Goal: Information Seeking & Learning: Learn about a topic

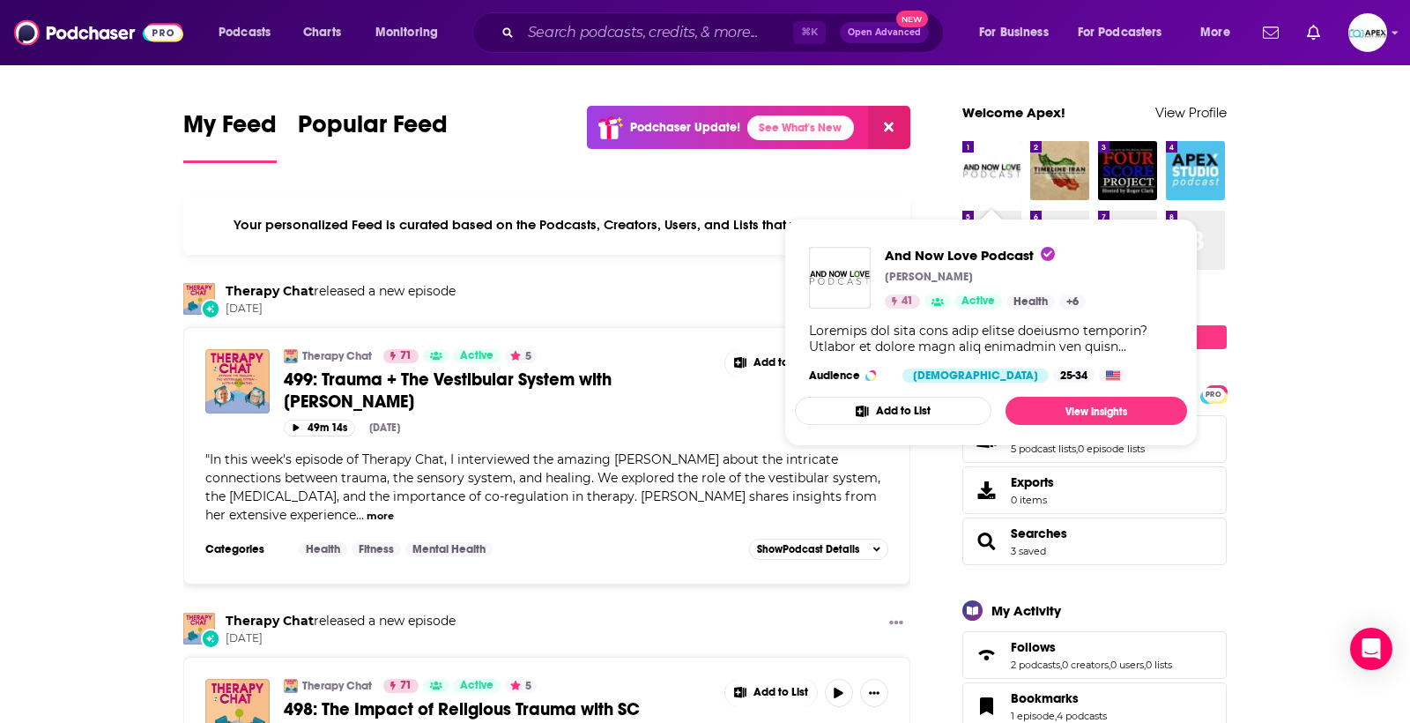
click at [991, 180] on img "And Now Love Podcast" at bounding box center [991, 170] width 59 height 59
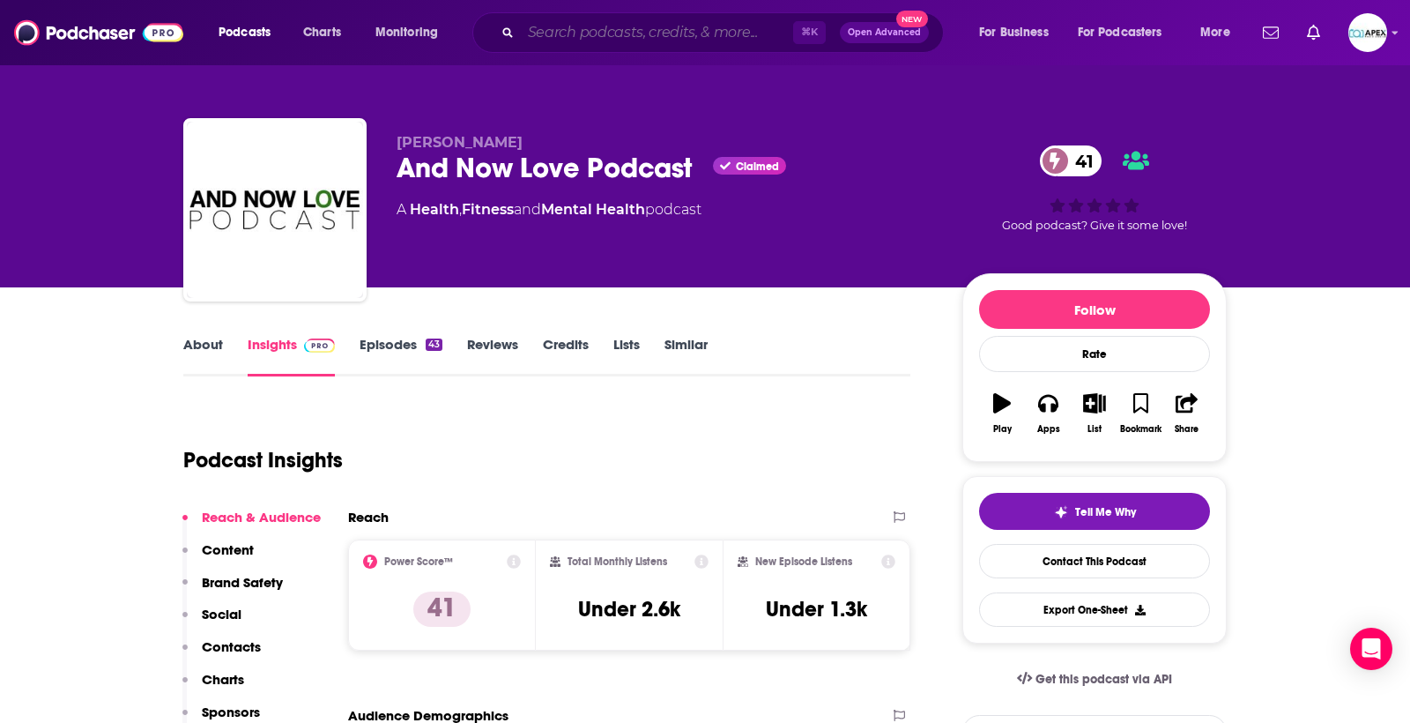
click at [586, 38] on input "Search podcasts, credits, & more..." at bounding box center [657, 33] width 272 height 28
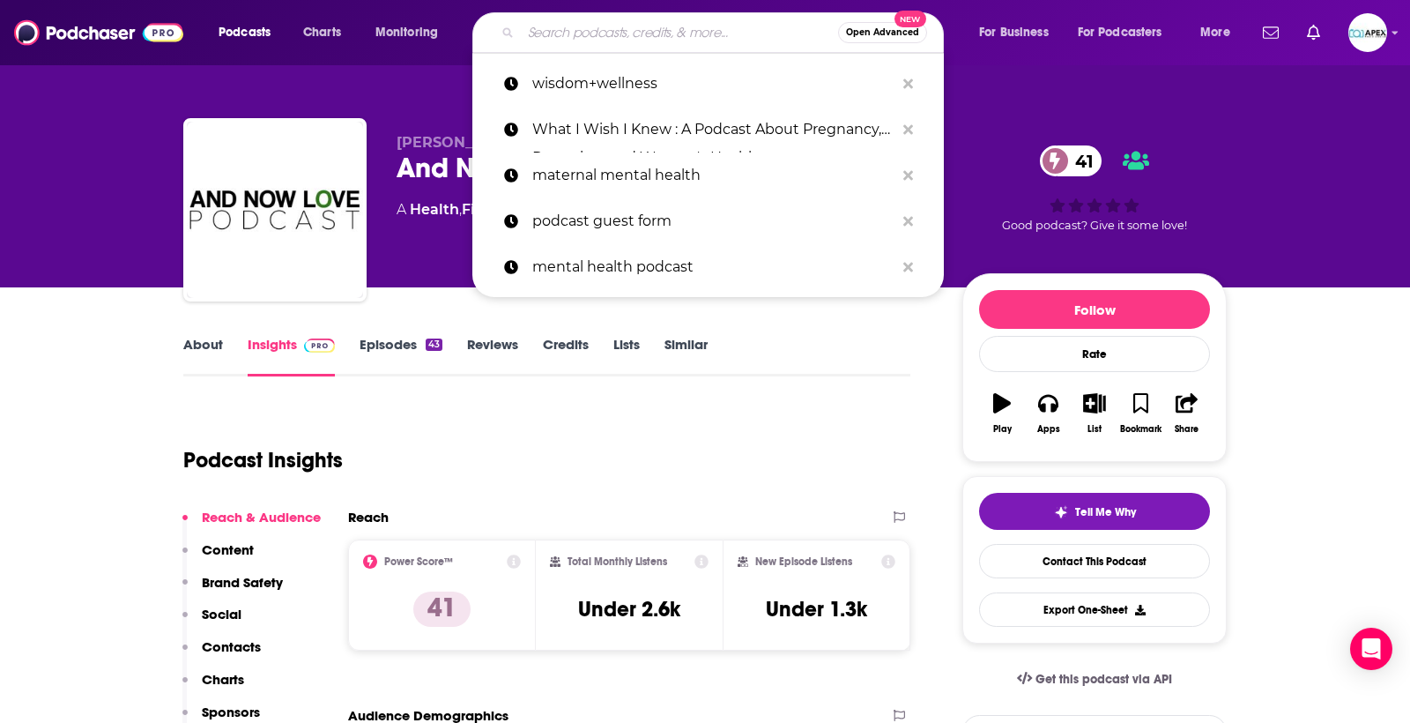
click at [609, 39] on input "Search podcasts, credits, & more..." at bounding box center [679, 33] width 317 height 28
click at [635, 31] on input "Search podcasts, credits, & more..." at bounding box center [679, 33] width 317 height 28
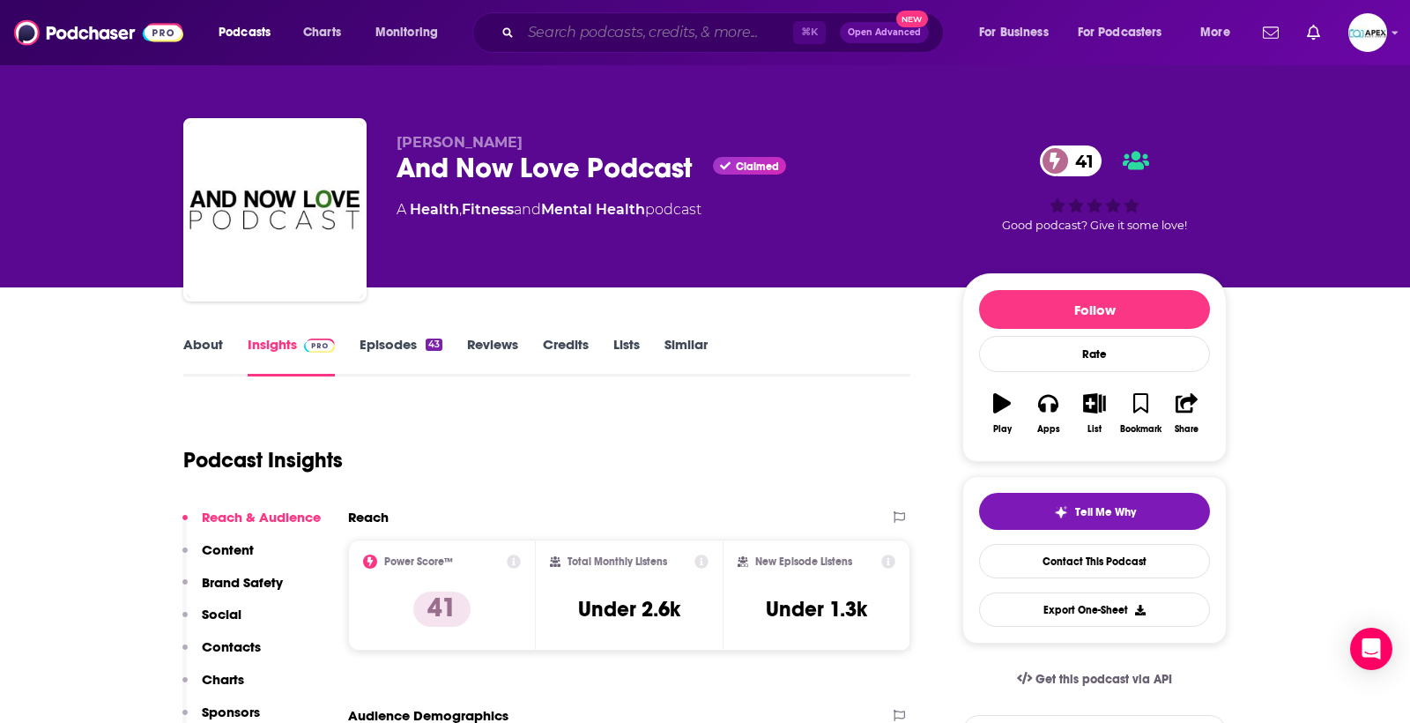
click at [580, 32] on input "Search podcasts, credits, & more..." at bounding box center [657, 33] width 272 height 28
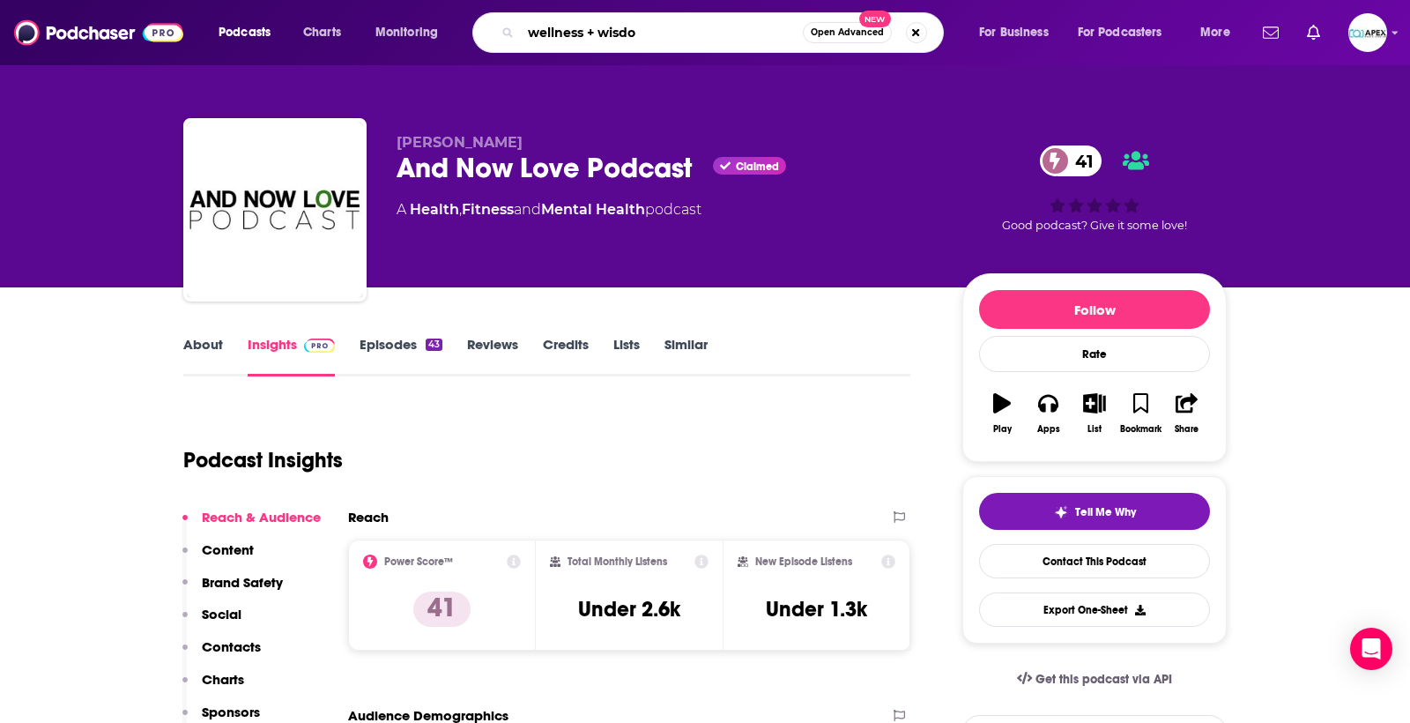
type input "wellness + wisdom"
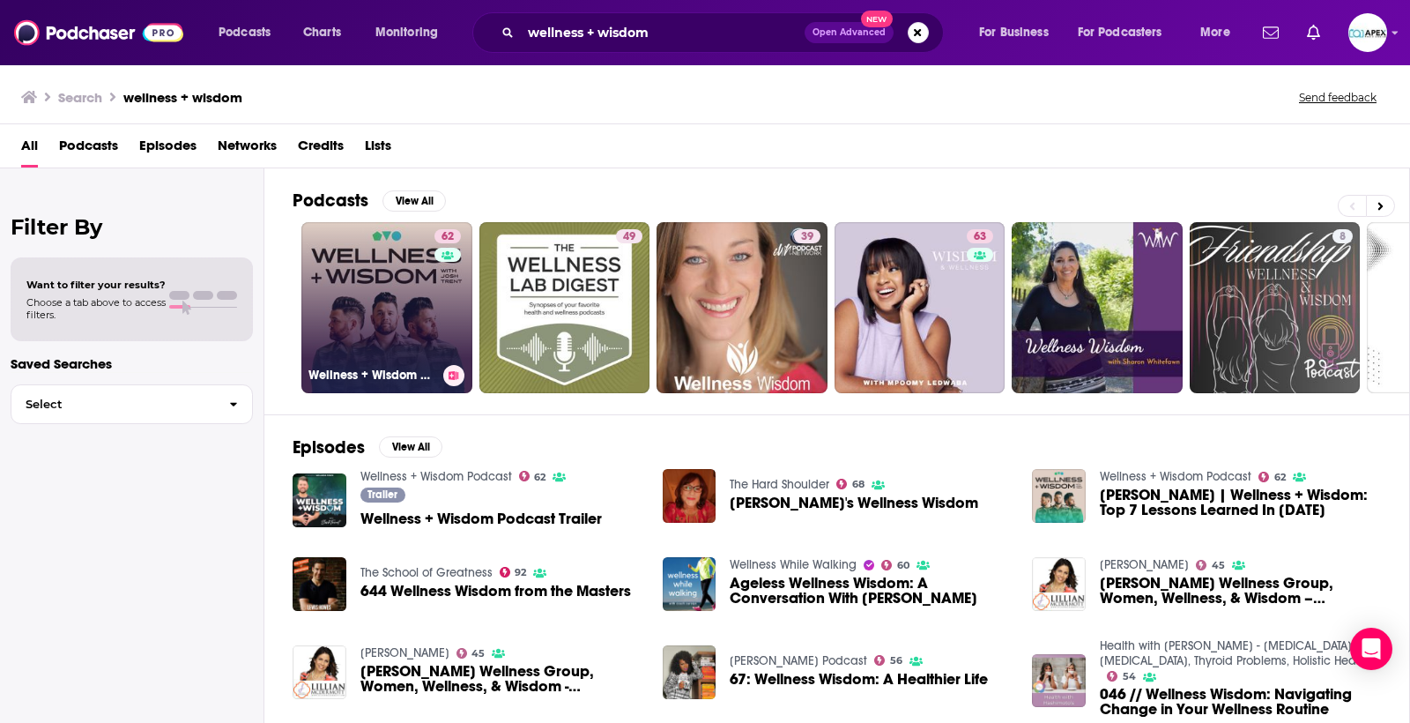
click at [391, 265] on link "62 Wellness + Wisdom Podcast" at bounding box center [386, 307] width 171 height 171
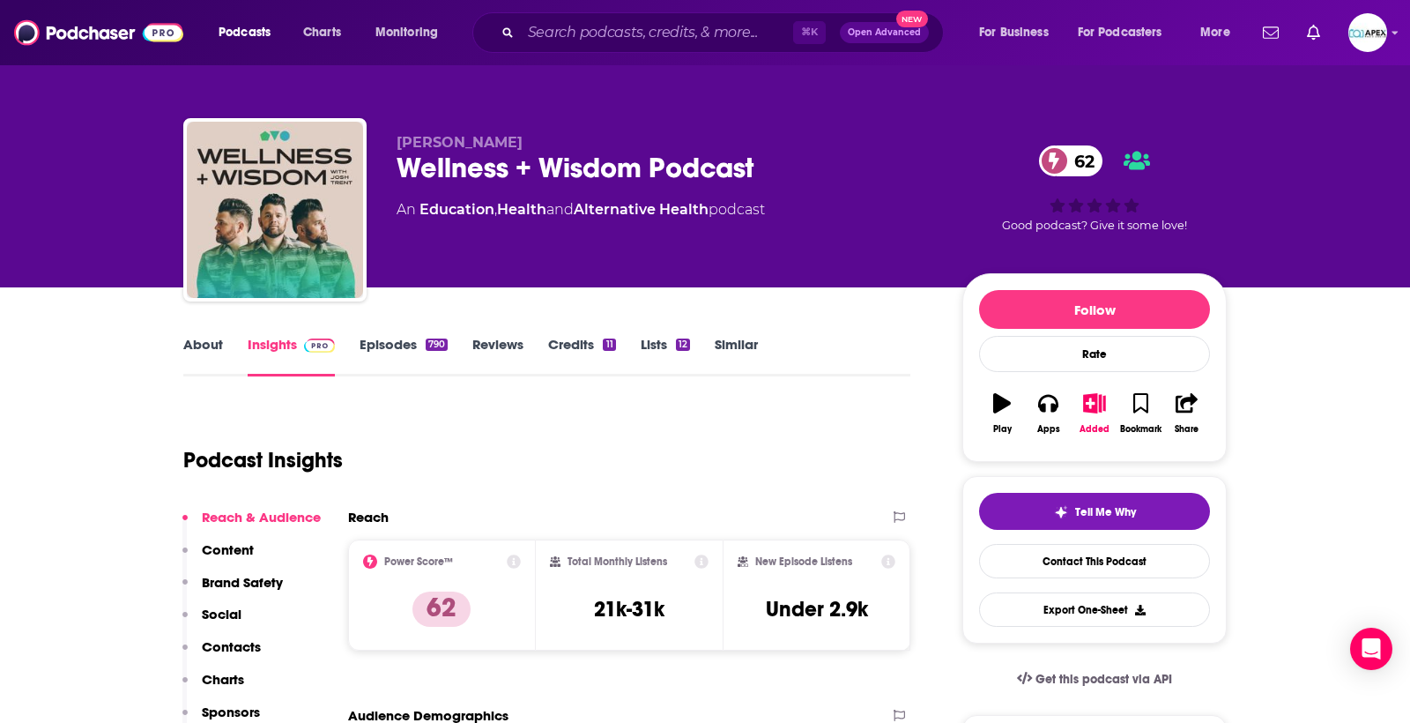
click at [391, 265] on div "[PERSON_NAME] Wellness + Wisdom Podcast 62 An Education , Health and Alternativ…" at bounding box center [704, 213] width 1043 height 190
drag, startPoint x: 22, startPoint y: 197, endPoint x: 0, endPoint y: 152, distance: 50.1
click at [0, 152] on div "[PERSON_NAME] Wellness + Wisdom Podcast 62 An Education , Health and Alternativ…" at bounding box center [705, 143] width 1410 height 287
click at [57, 135] on div "[PERSON_NAME] Wellness + Wisdom Podcast 62 An Education , Health and Alternativ…" at bounding box center [705, 143] width 1410 height 287
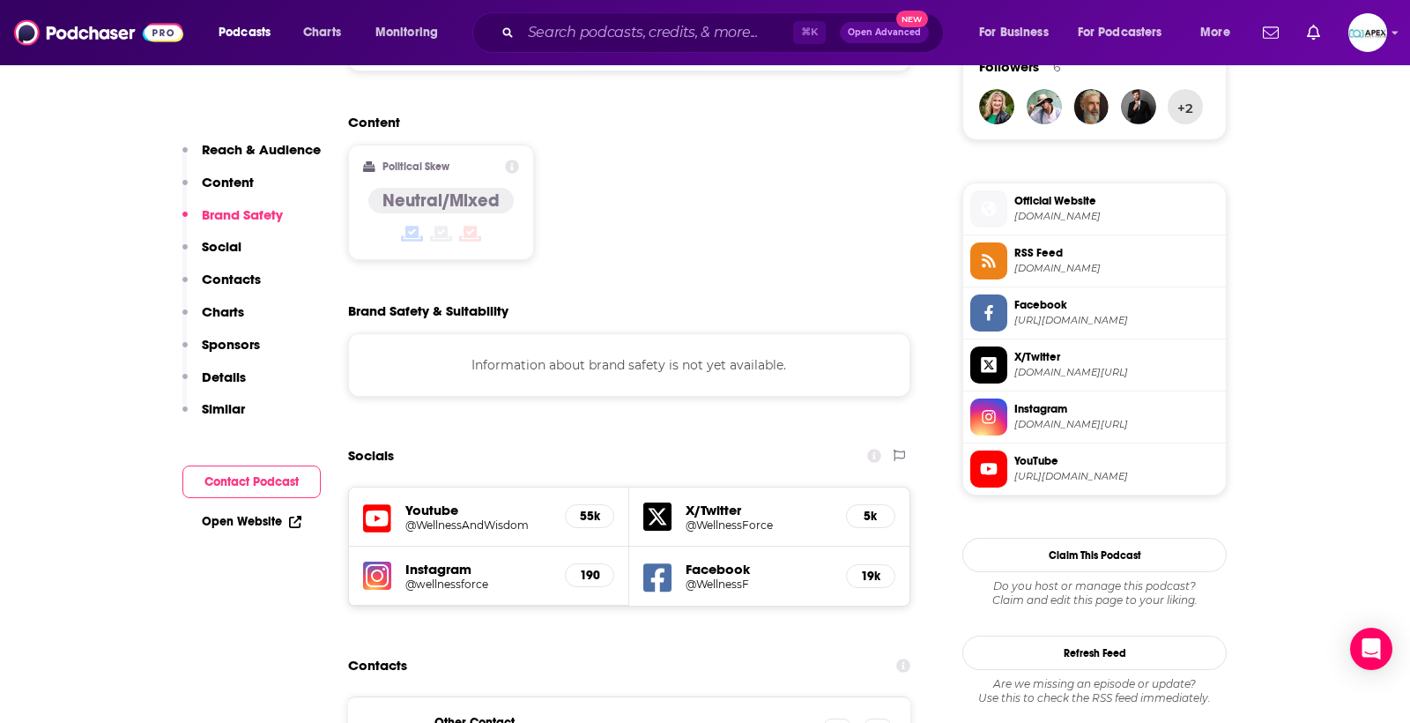
scroll to position [1311, 0]
